Goal: Information Seeking & Learning: Learn about a topic

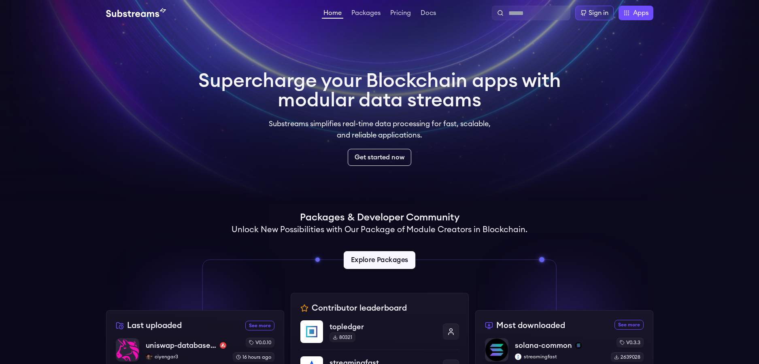
click at [386, 261] on link "Explore Packages" at bounding box center [380, 260] width 72 height 18
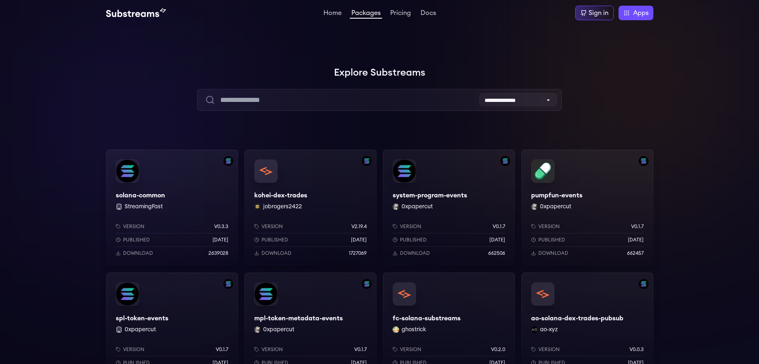
click at [154, 197] on div "solana-common StreamingFast Version v0.3.3 Published 7 months ago Download 2639…" at bounding box center [172, 208] width 132 height 117
